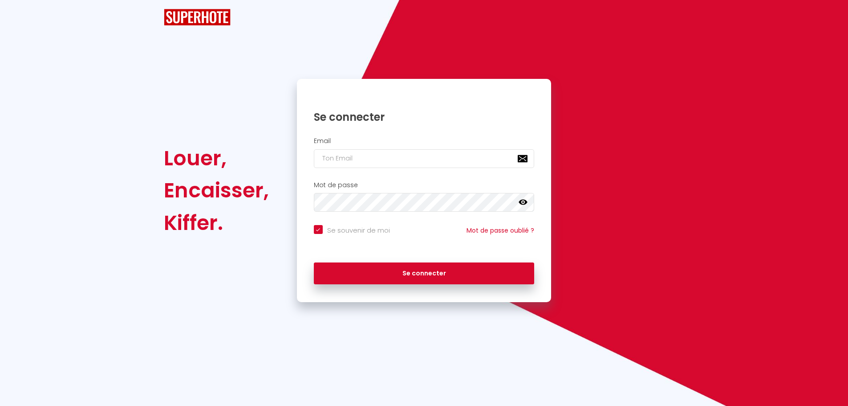
checkbox input "true"
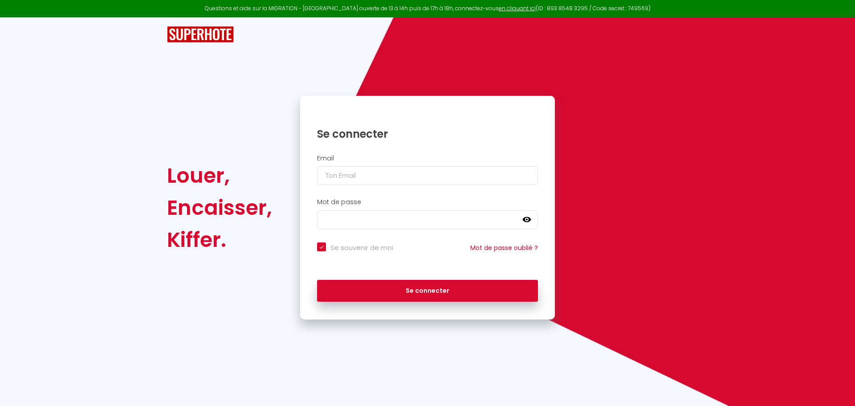
click at [337, 166] on div "Email" at bounding box center [427, 169] width 243 height 31
click at [337, 177] on input "email" at bounding box center [427, 175] width 221 height 19
type input "[EMAIL_ADDRESS][DOMAIN_NAME]"
click at [317, 280] on button "Se connecter" at bounding box center [427, 291] width 221 height 22
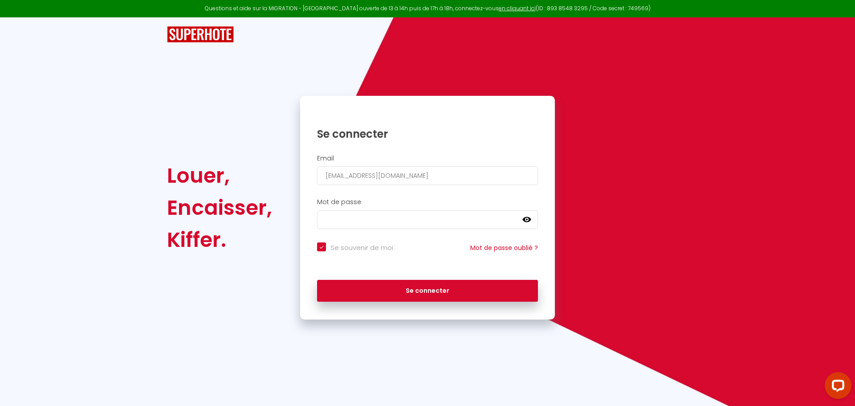
checkbox input "true"
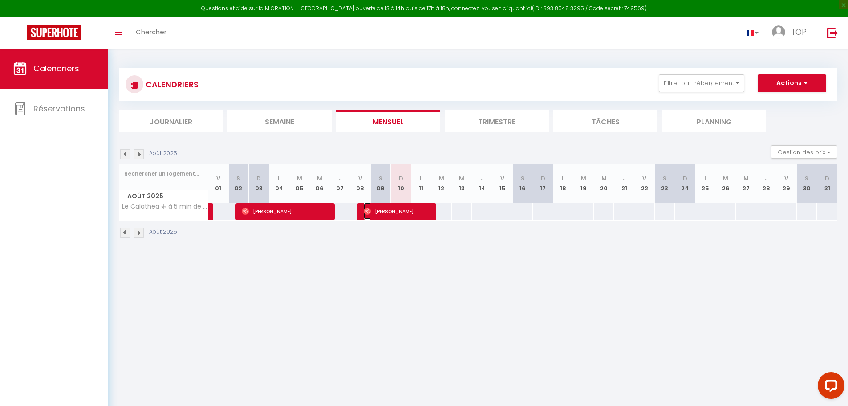
click at [381, 214] on span "[PERSON_NAME]" at bounding box center [398, 211] width 68 height 17
select select "OK"
select select "0"
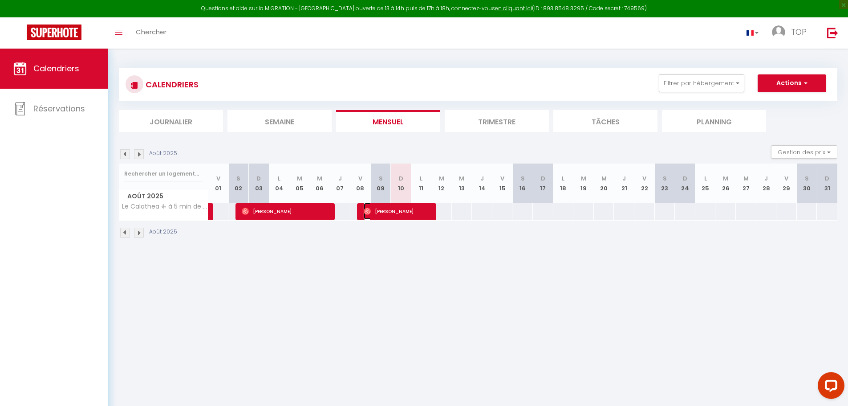
select select "1"
select select
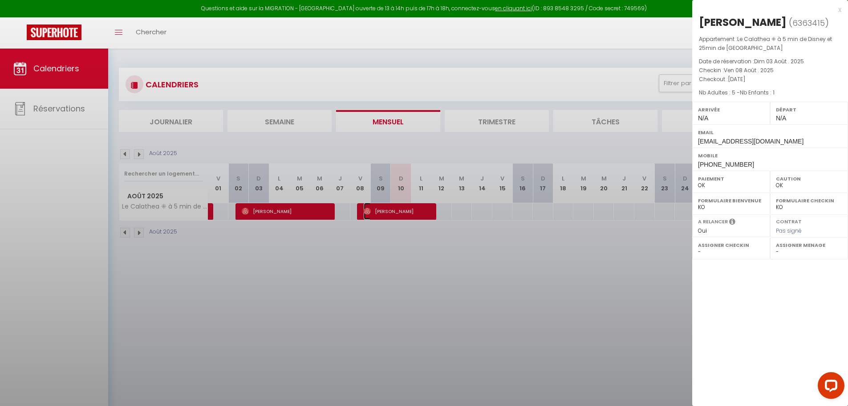
select select "45493"
